Goal: Task Accomplishment & Management: Manage account settings

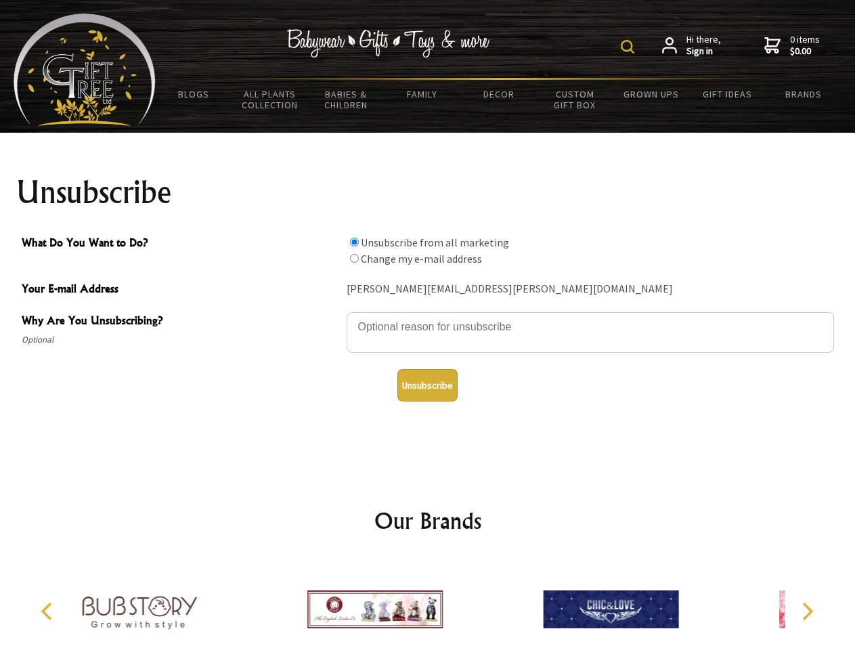
click at [629, 47] on img at bounding box center [628, 47] width 14 height 14
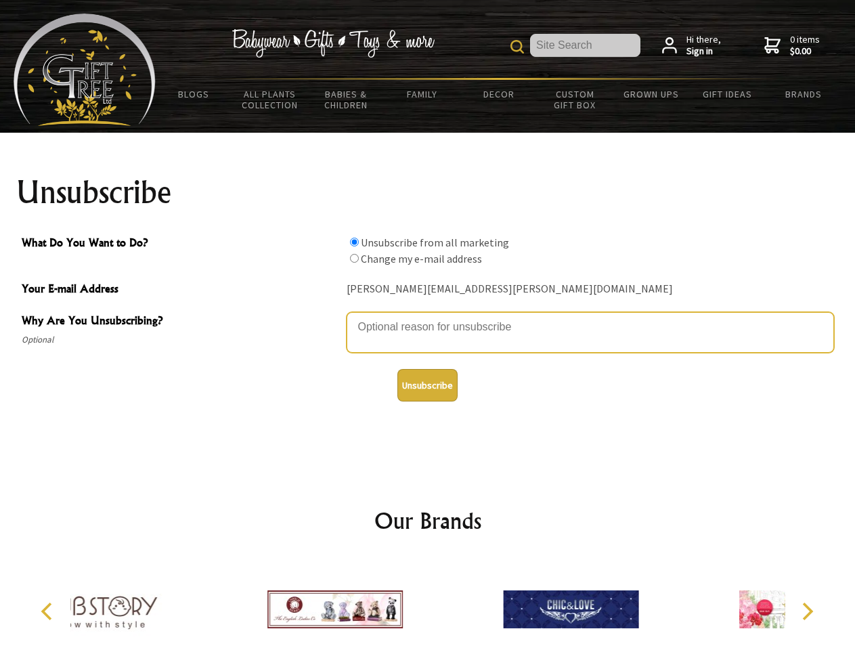
click at [428, 317] on textarea "Why Are You Unsubscribing?" at bounding box center [589, 332] width 487 height 41
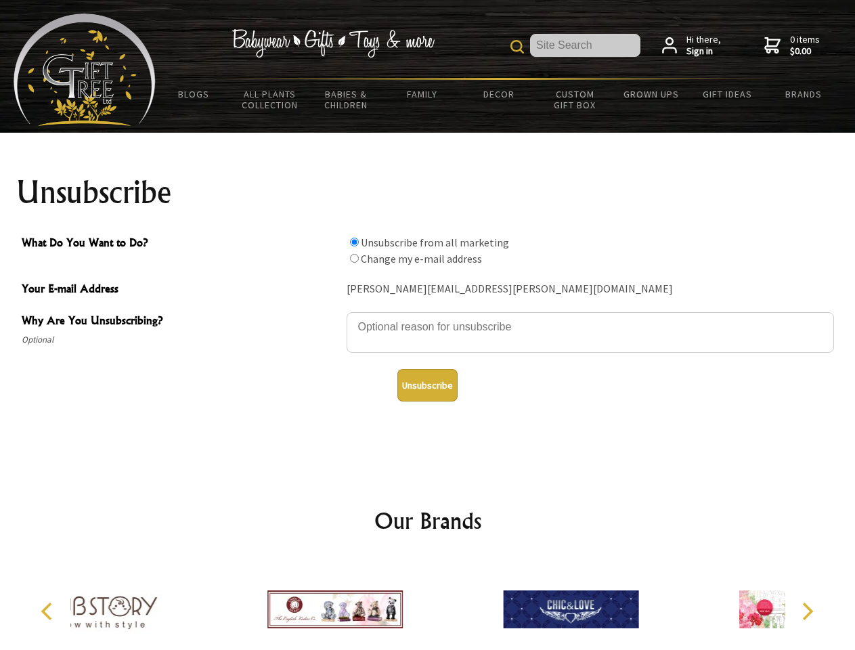
click at [354, 242] on input "What Do You Want to Do?" at bounding box center [354, 242] width 9 height 9
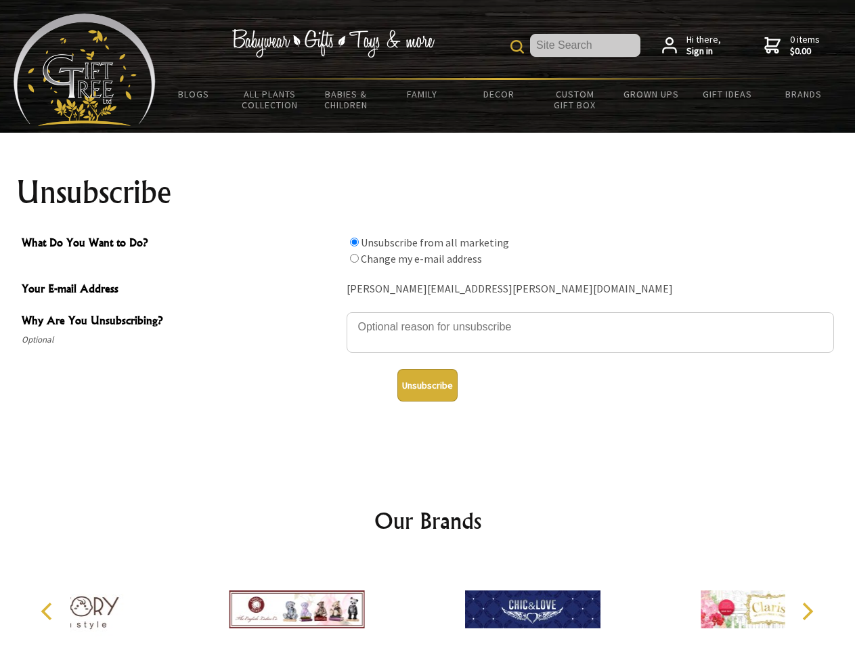
click at [354, 258] on input "What Do You Want to Do?" at bounding box center [354, 258] width 9 height 9
radio input "true"
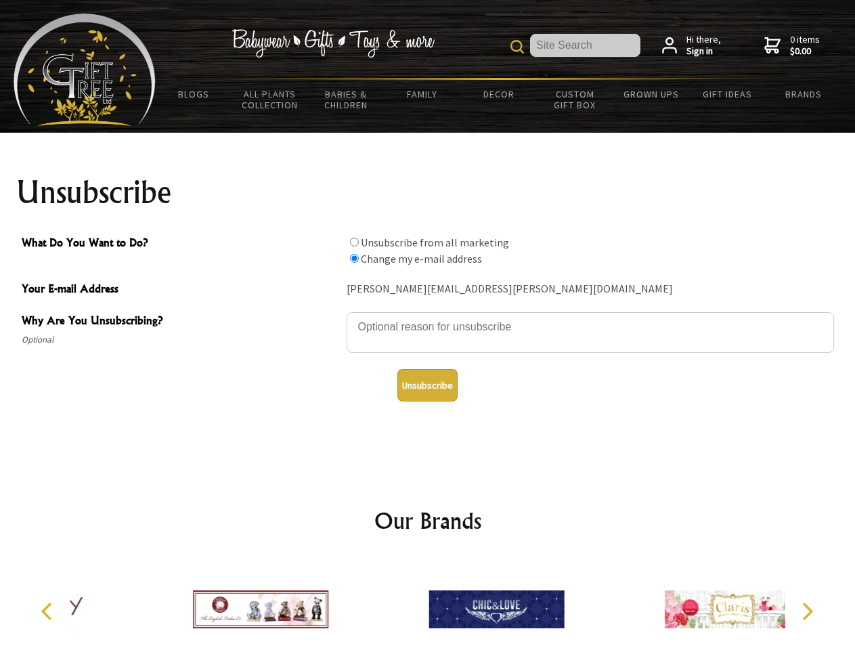
click at [427, 385] on button "Unsubscribe" at bounding box center [427, 385] width 60 height 32
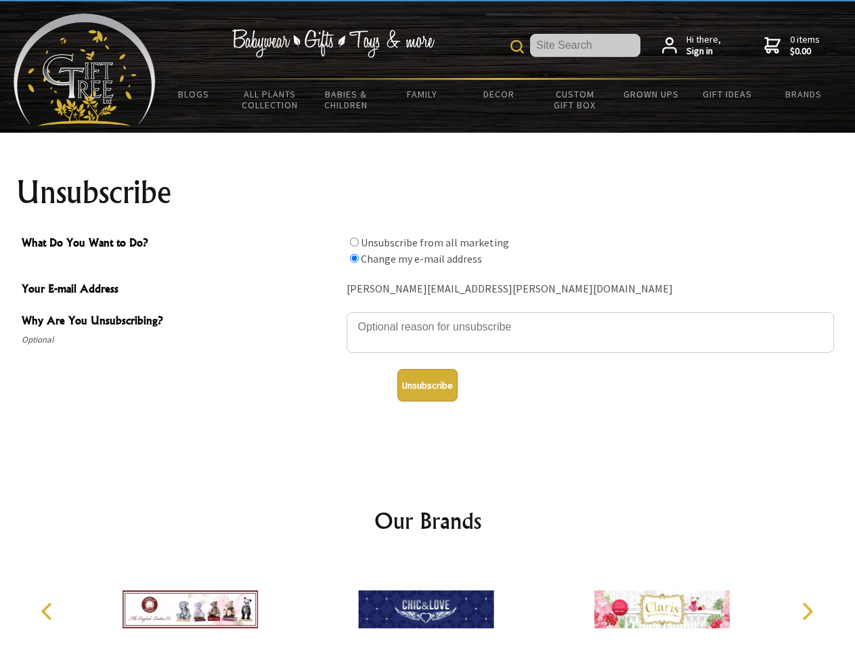
click at [49, 611] on icon "Previous" at bounding box center [48, 611] width 18 height 18
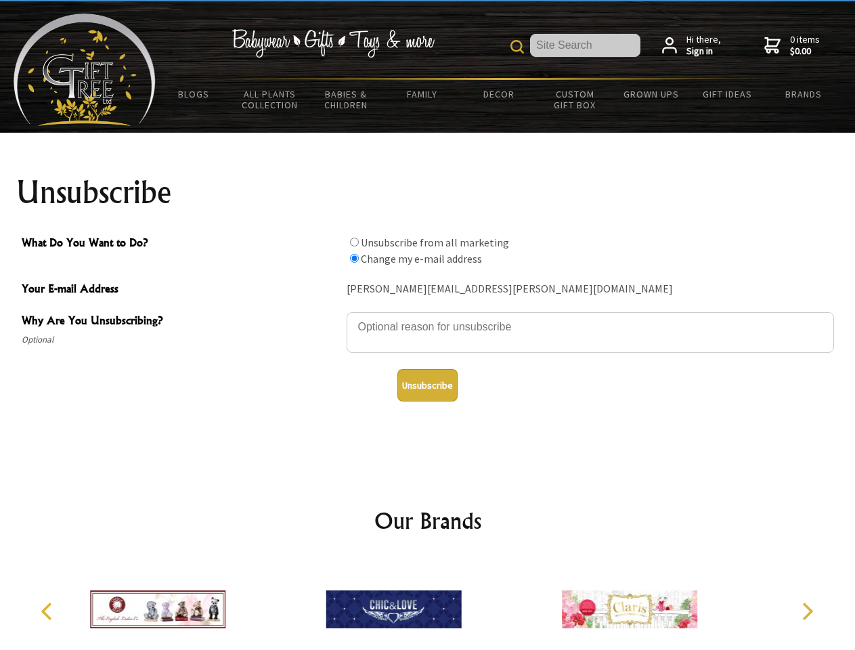
click at [807, 611] on icon "Next" at bounding box center [806, 611] width 18 height 18
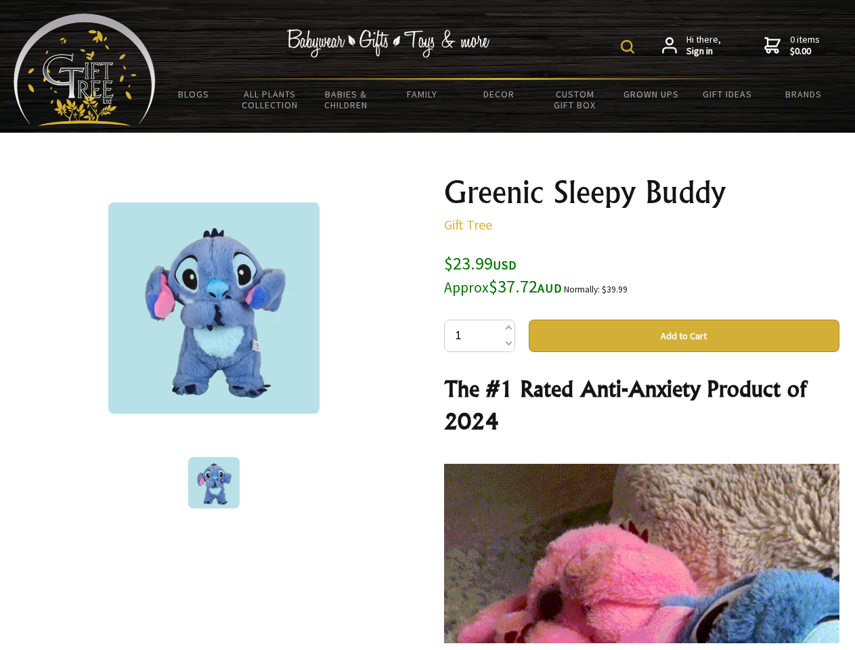
click at [629, 47] on img at bounding box center [628, 47] width 14 height 14
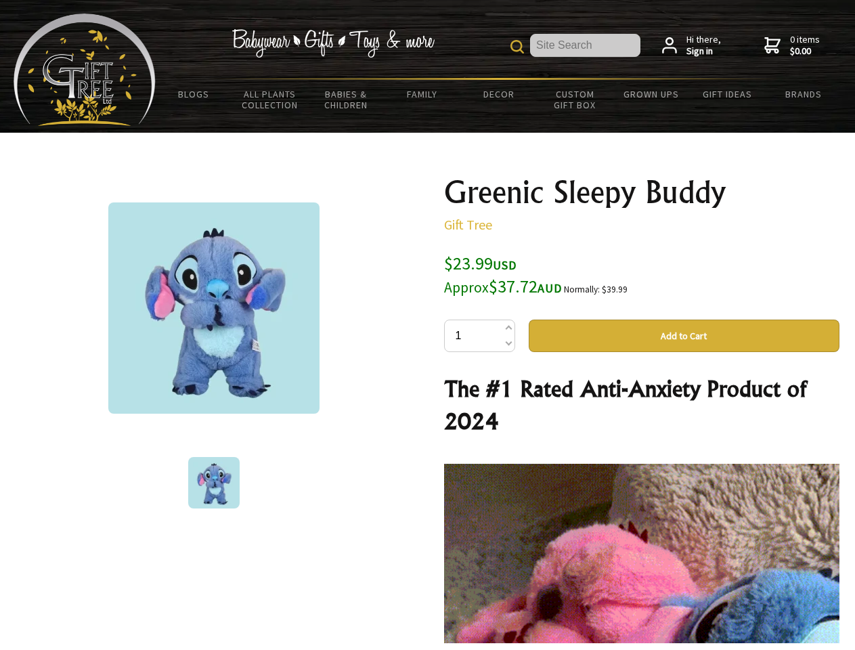
click at [214, 308] on img at bounding box center [213, 307] width 211 height 211
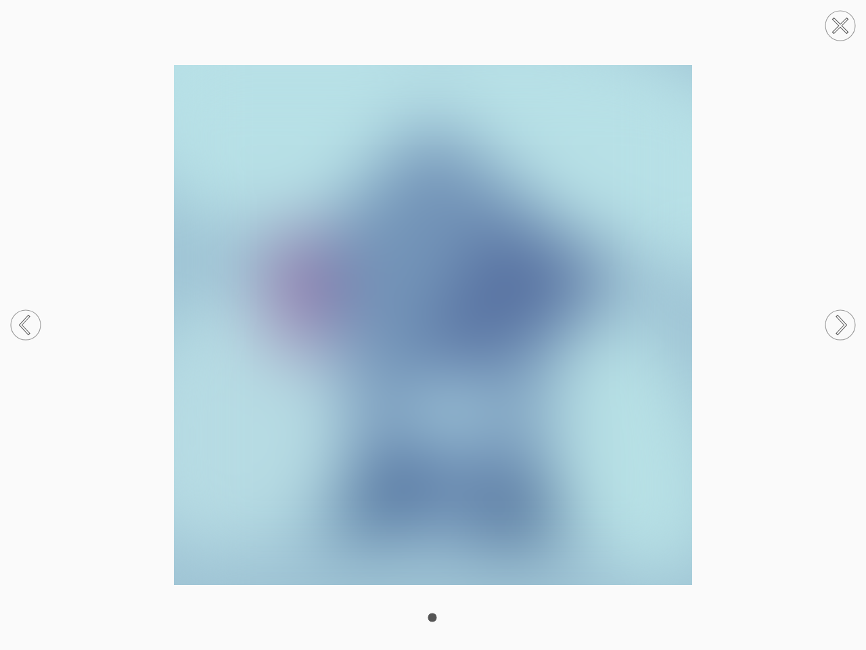
click at [683, 336] on img at bounding box center [433, 325] width 866 height 520
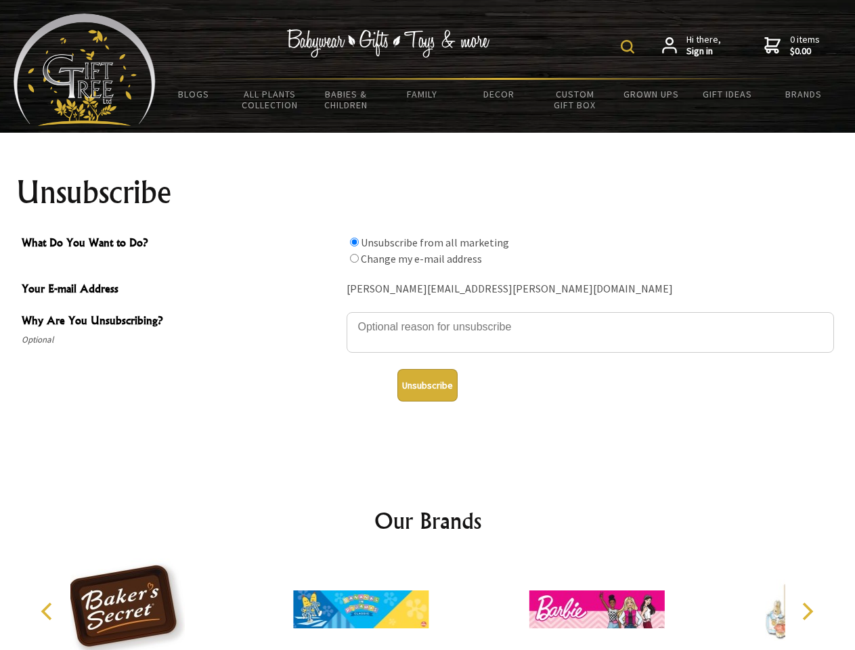
click at [629, 47] on img at bounding box center [628, 47] width 14 height 14
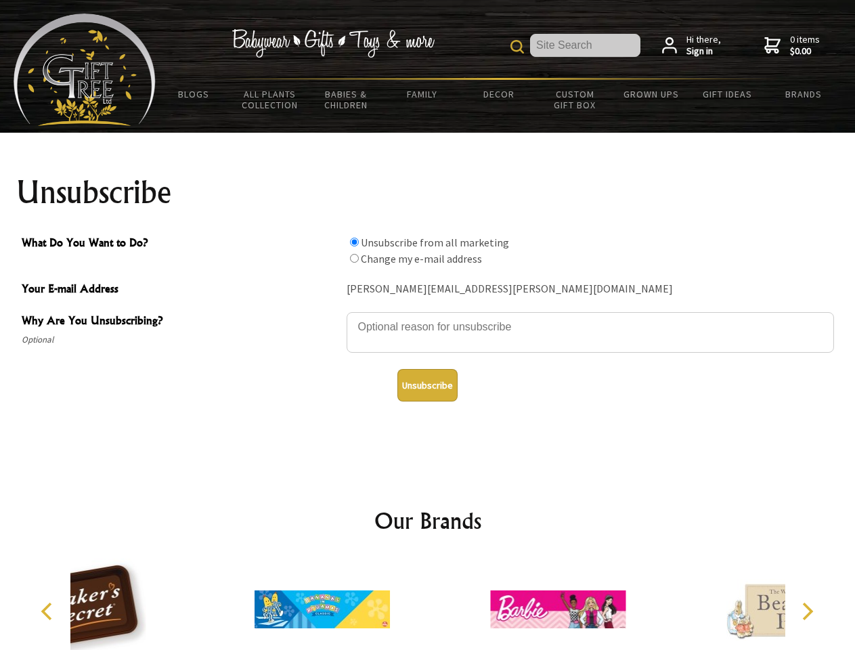
click at [428, 317] on textarea "Why Are You Unsubscribing?" at bounding box center [589, 332] width 487 height 41
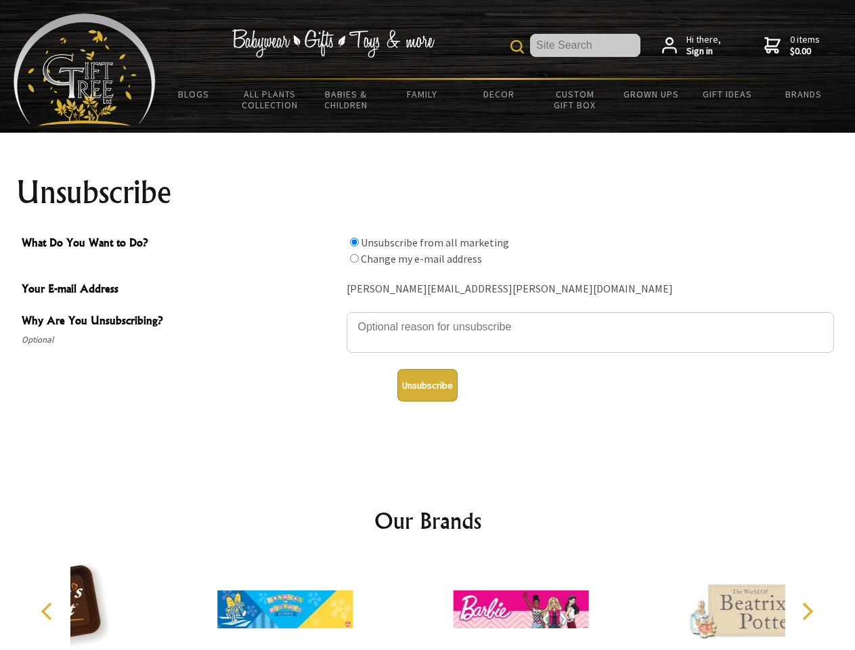
click at [354, 242] on input "What Do You Want to Do?" at bounding box center [354, 242] width 9 height 9
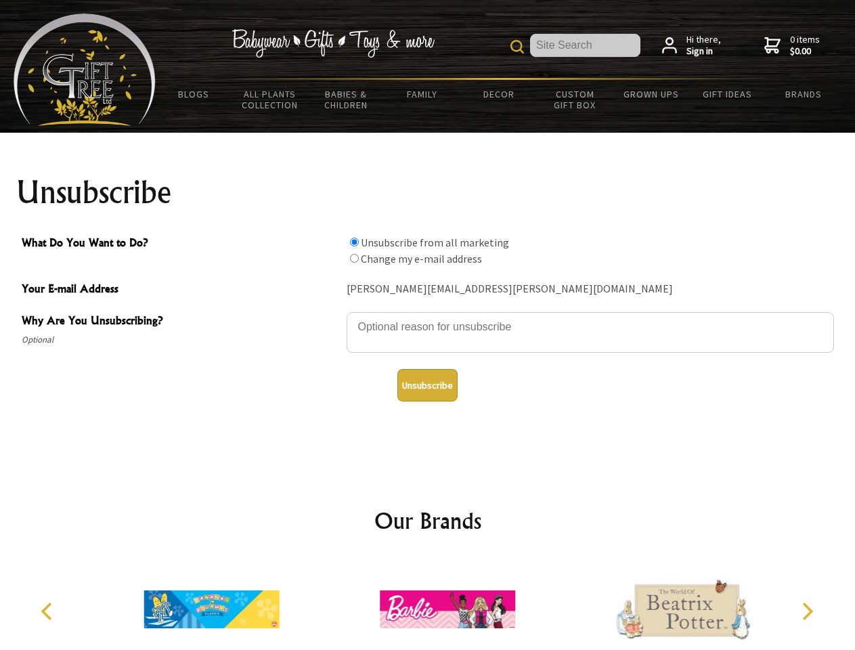
click at [354, 258] on input "What Do You Want to Do?" at bounding box center [354, 258] width 9 height 9
radio input "true"
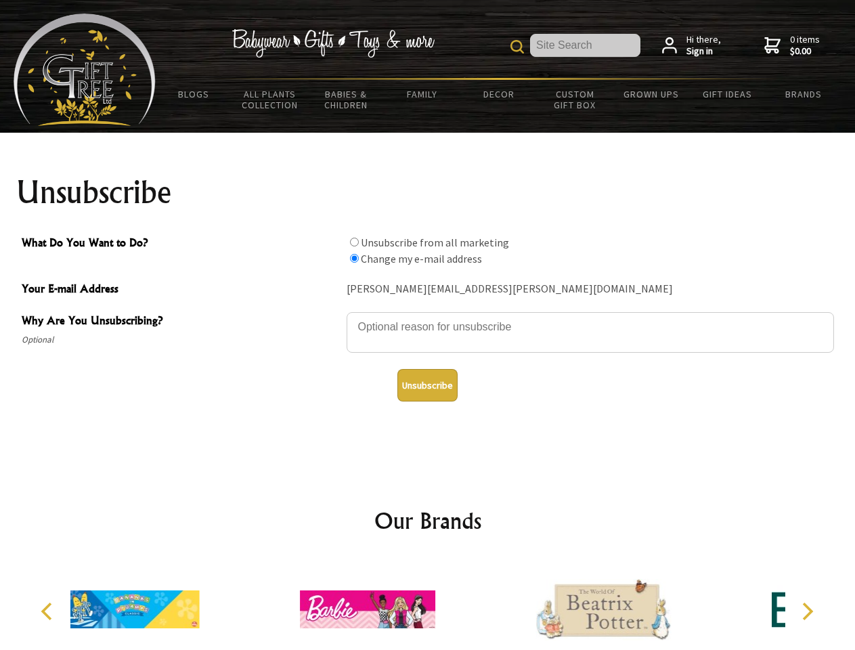
click at [427, 385] on button "Unsubscribe" at bounding box center [427, 385] width 60 height 32
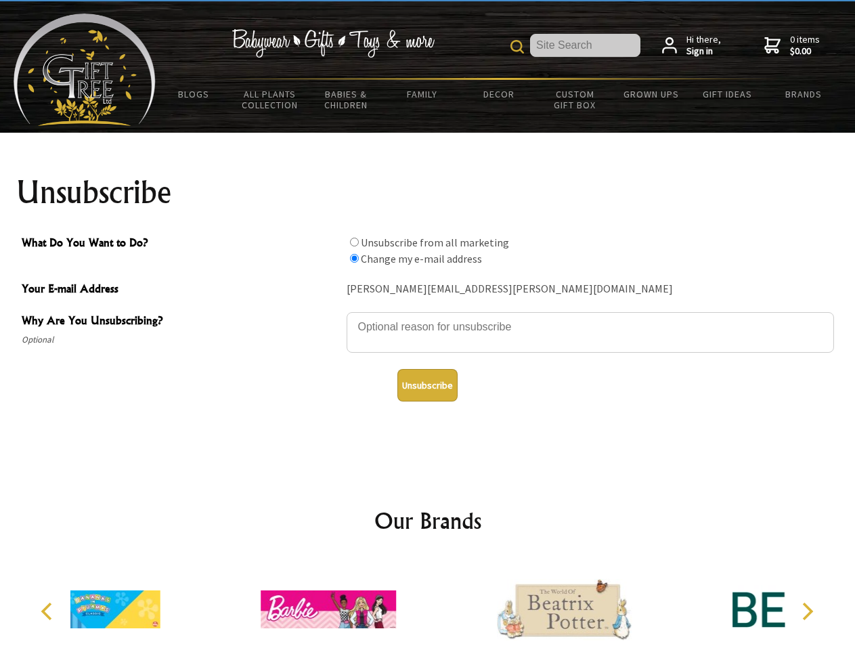
click at [49, 611] on icon "Previous" at bounding box center [48, 611] width 18 height 18
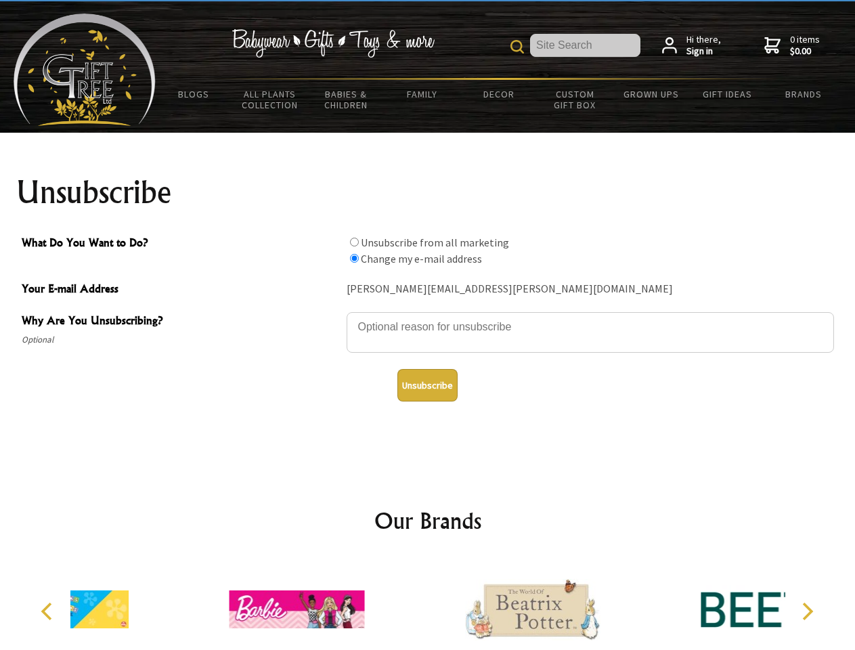
click at [807, 611] on icon "Next" at bounding box center [806, 611] width 18 height 18
